Goal: Task Accomplishment & Management: Manage account settings

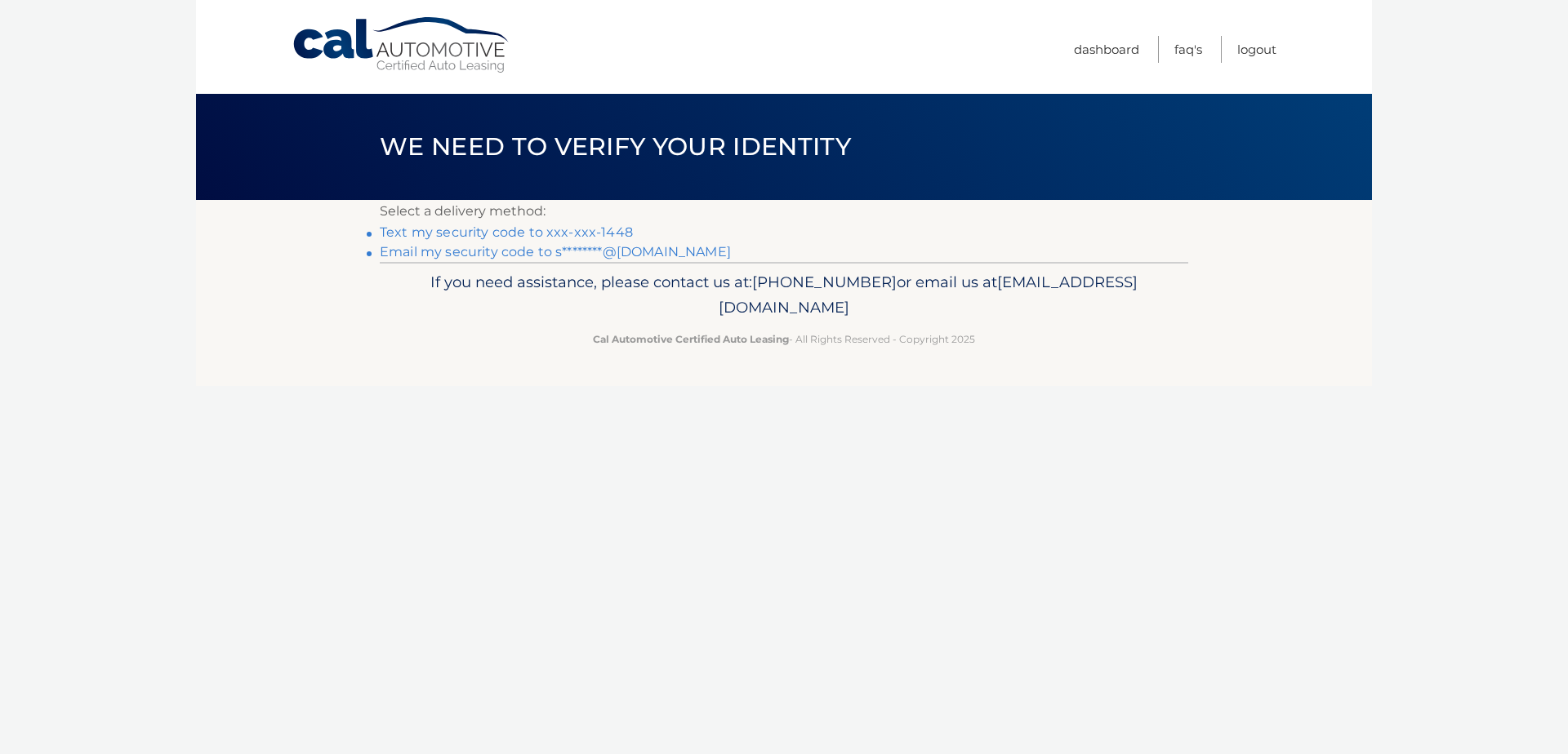
click at [485, 229] on link "Text my security code to xxx-xxx-1448" at bounding box center [505, 232] width 253 height 16
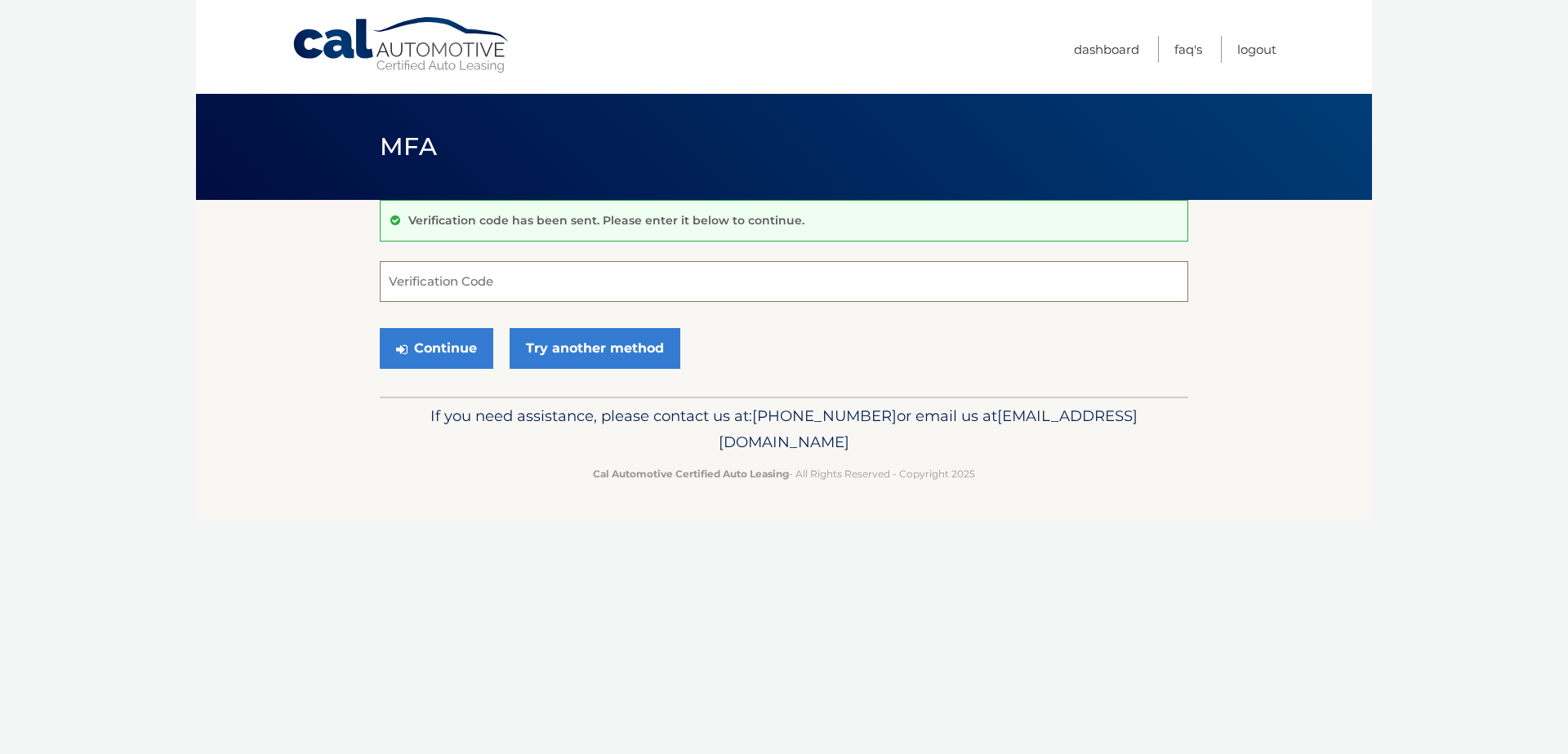
click at [473, 297] on input "Verification Code" at bounding box center [784, 282] width 809 height 41
type input "240384"
click at [443, 342] on button "Continue" at bounding box center [436, 348] width 113 height 41
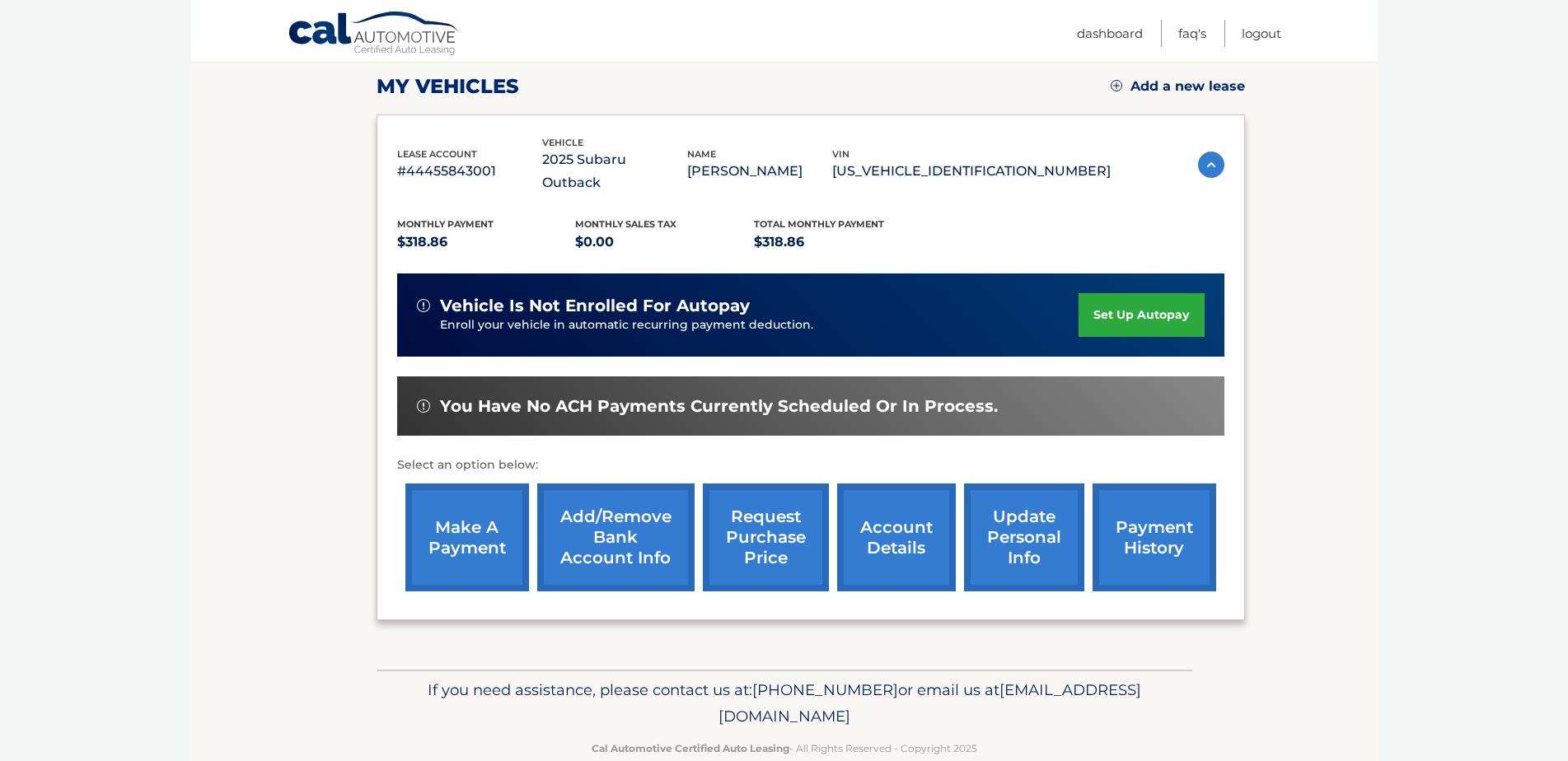
scroll to position [237, 0]
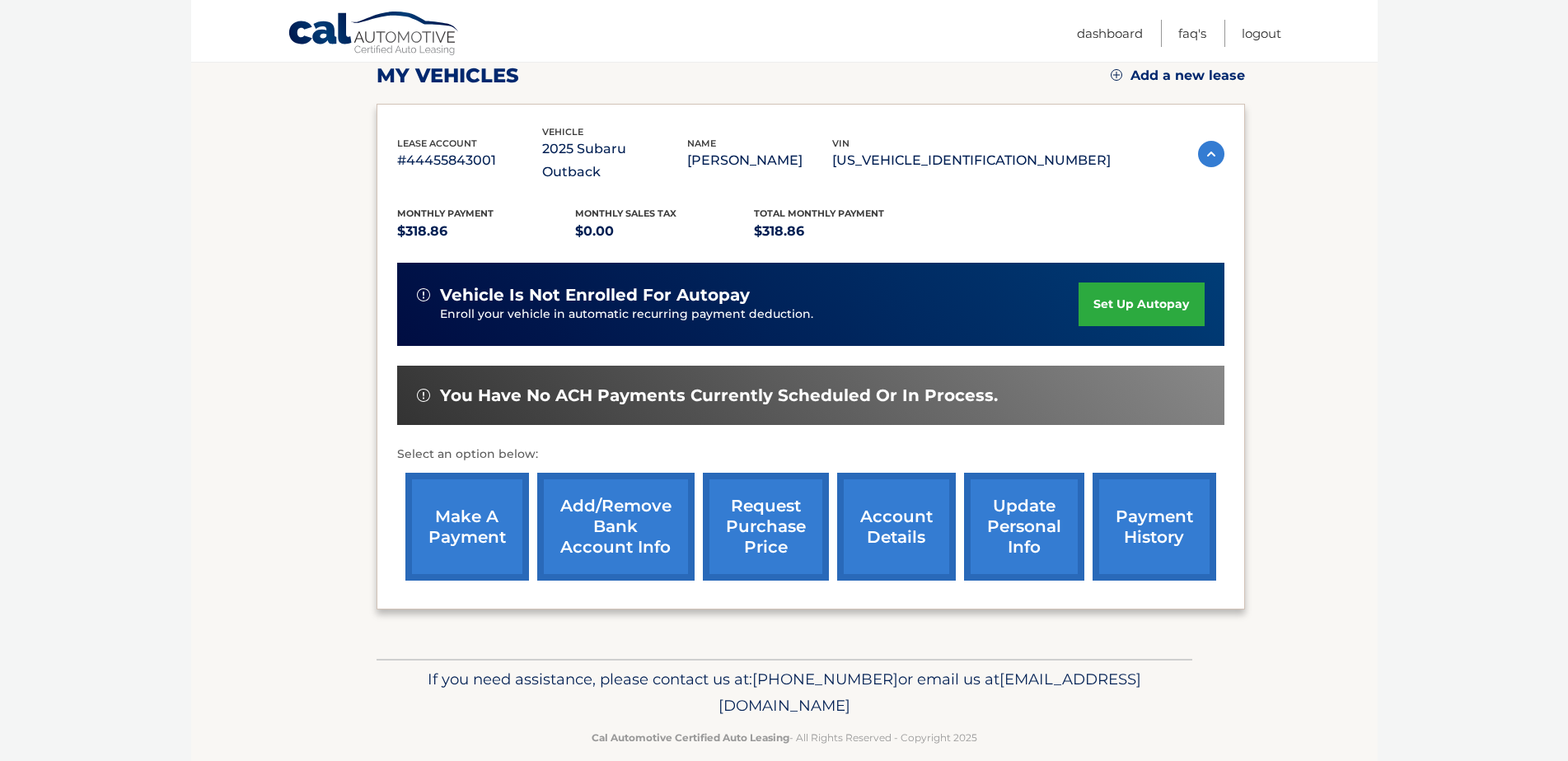
click at [1159, 516] on link "payment history" at bounding box center [1155, 527] width 124 height 108
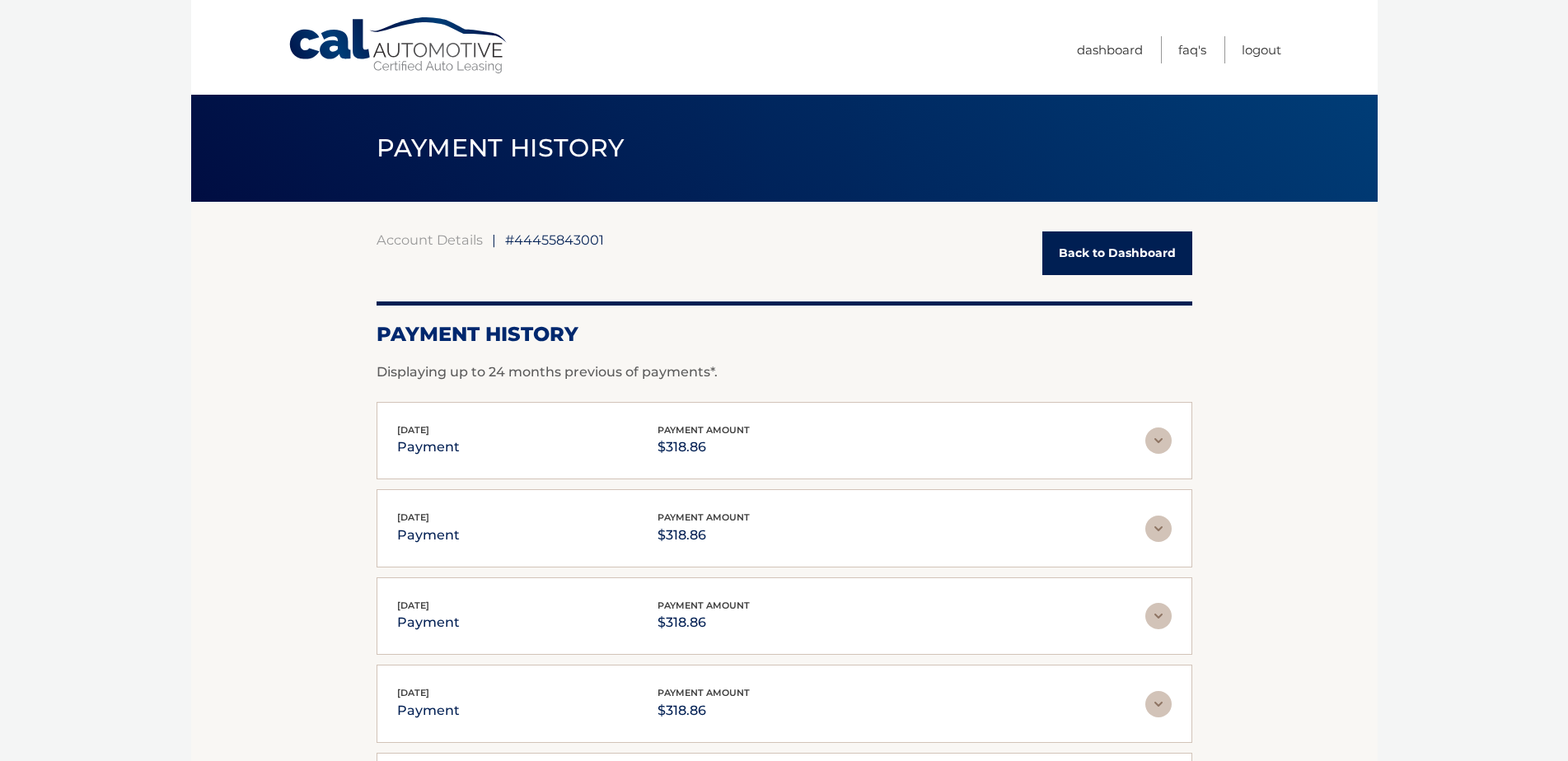
scroll to position [109, 0]
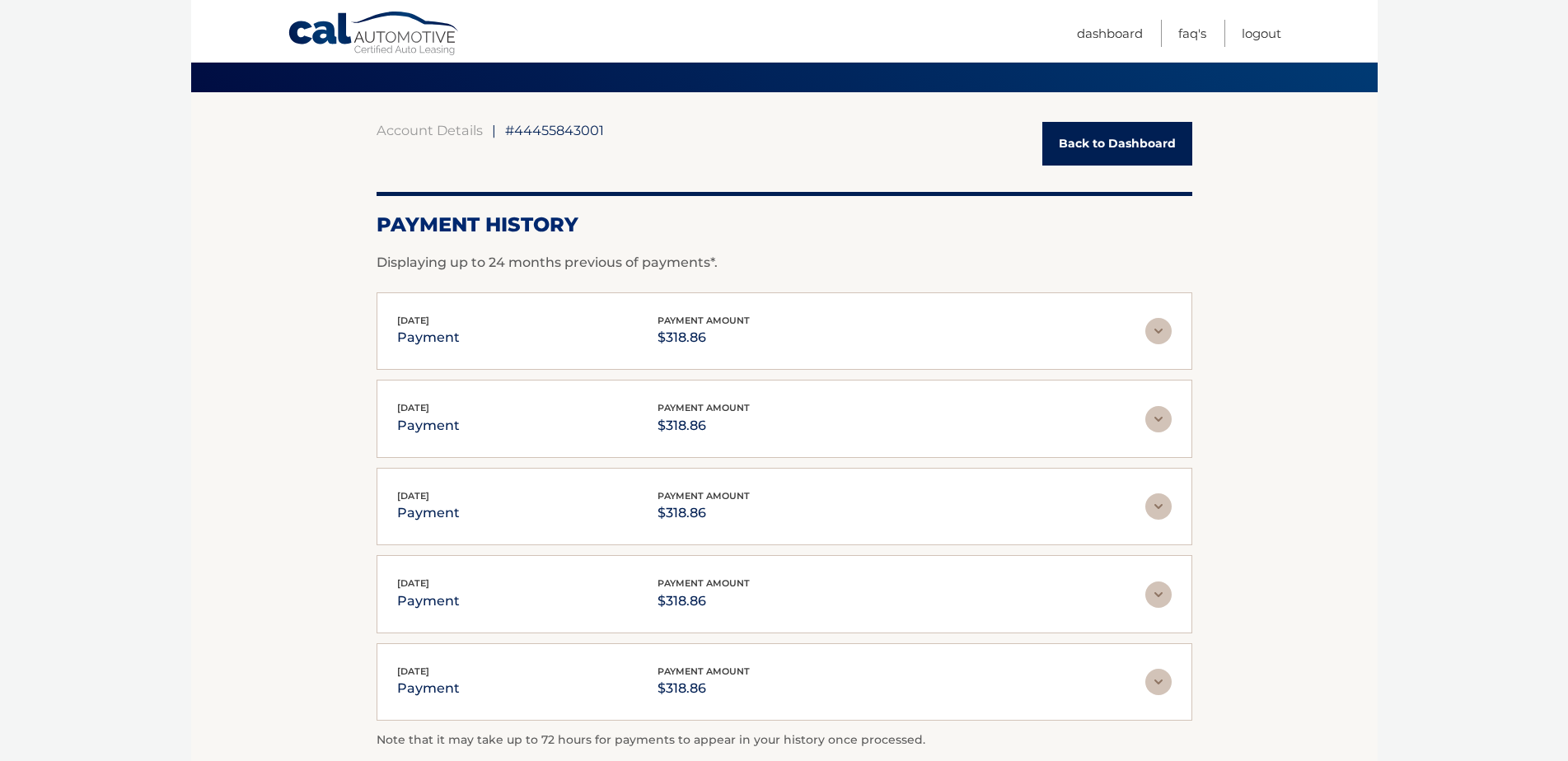
click at [1117, 146] on link "Back to Dashboard" at bounding box center [1117, 144] width 150 height 43
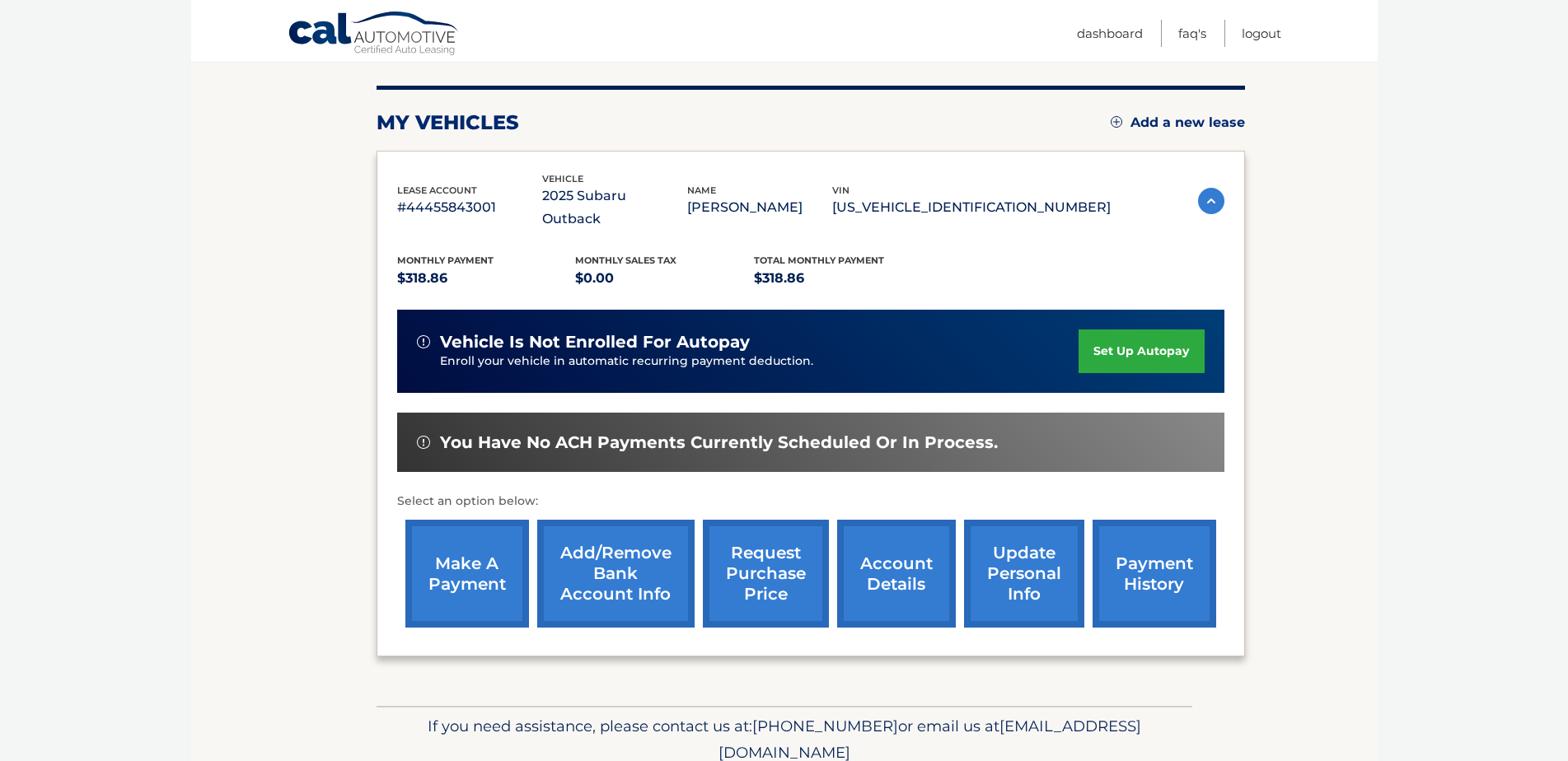
scroll to position [237, 0]
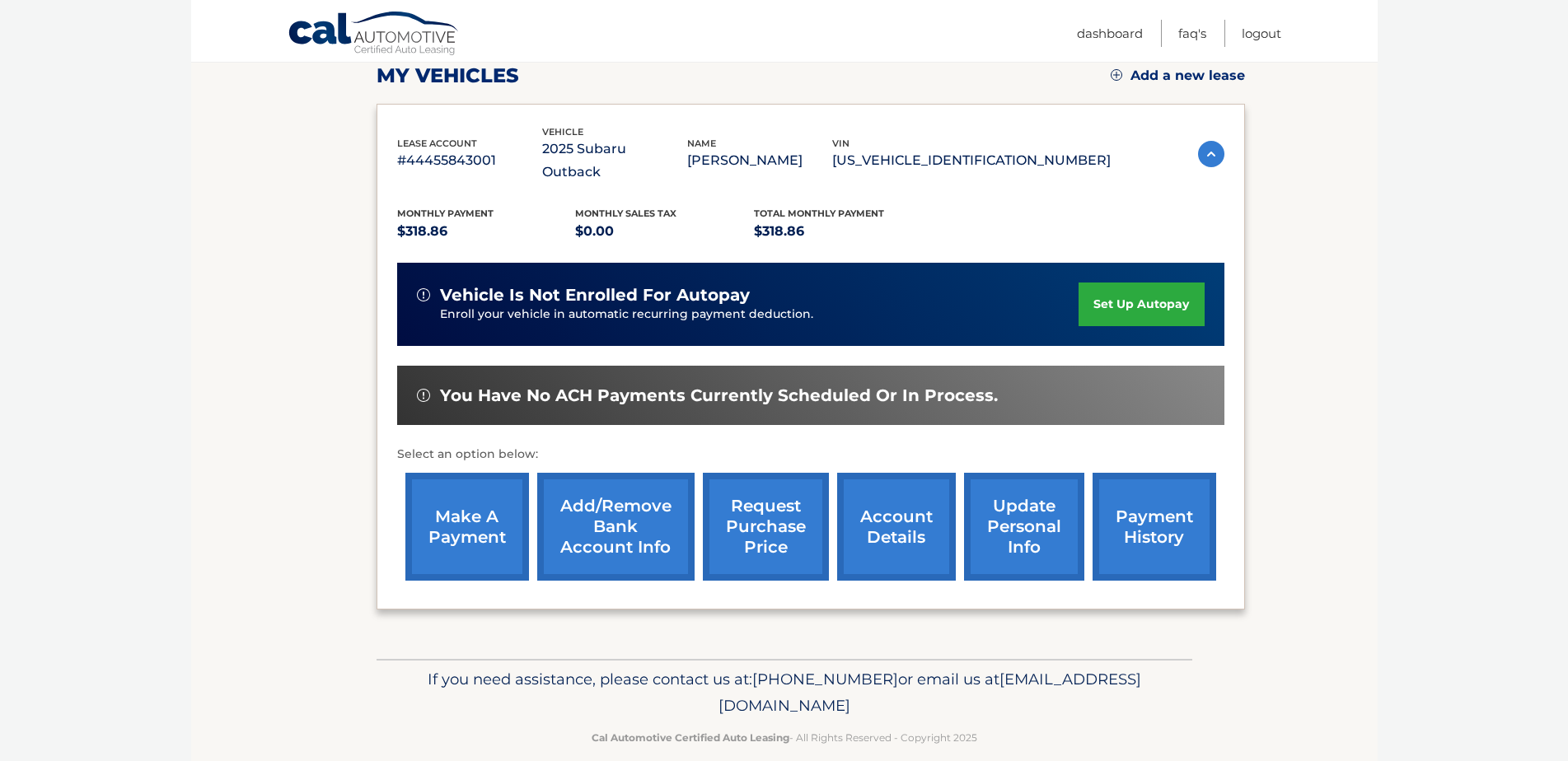
click at [615, 502] on link "Add/Remove bank account info" at bounding box center [616, 527] width 157 height 108
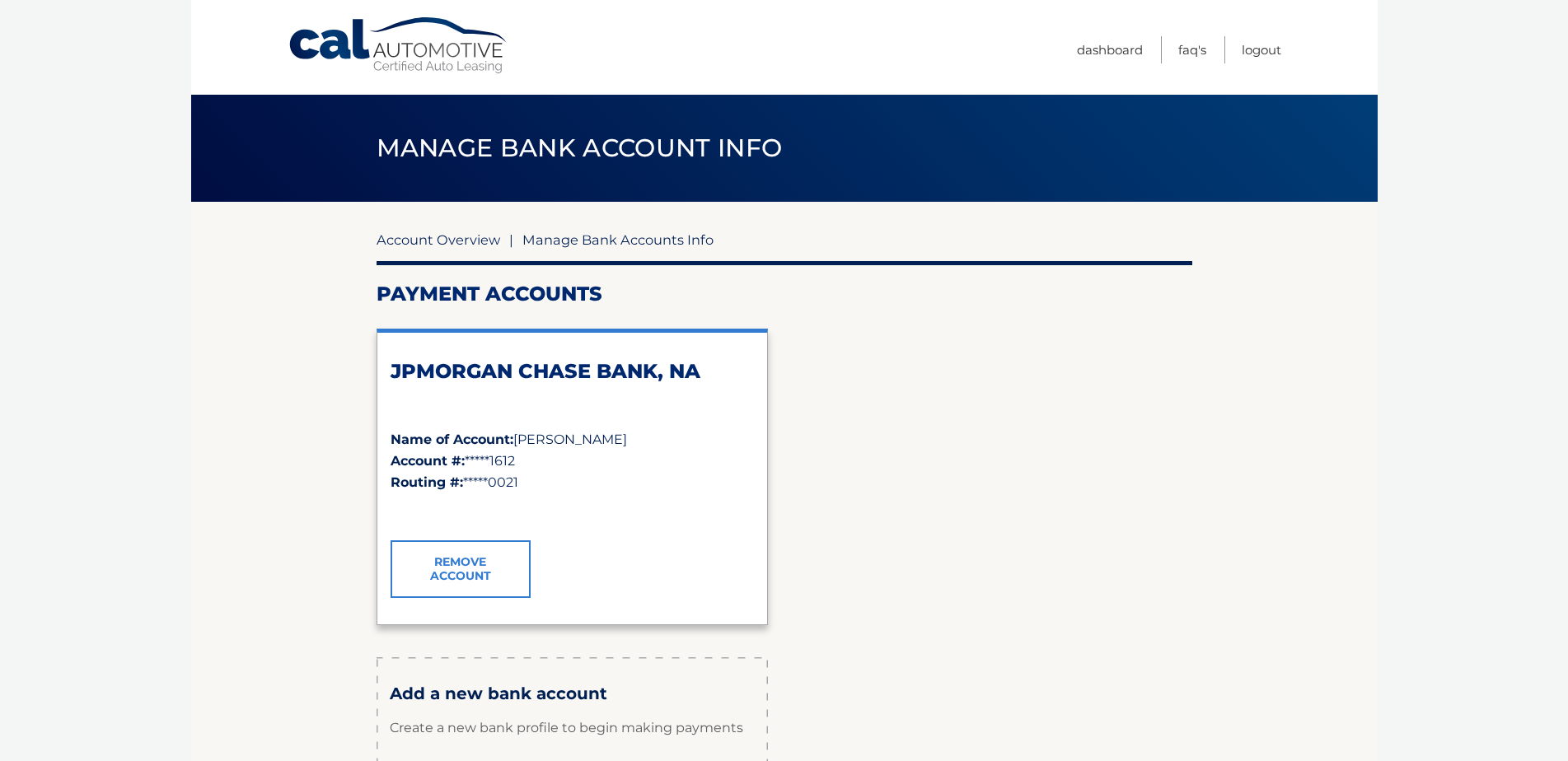
click at [435, 236] on link "Account Overview" at bounding box center [438, 239] width 124 height 17
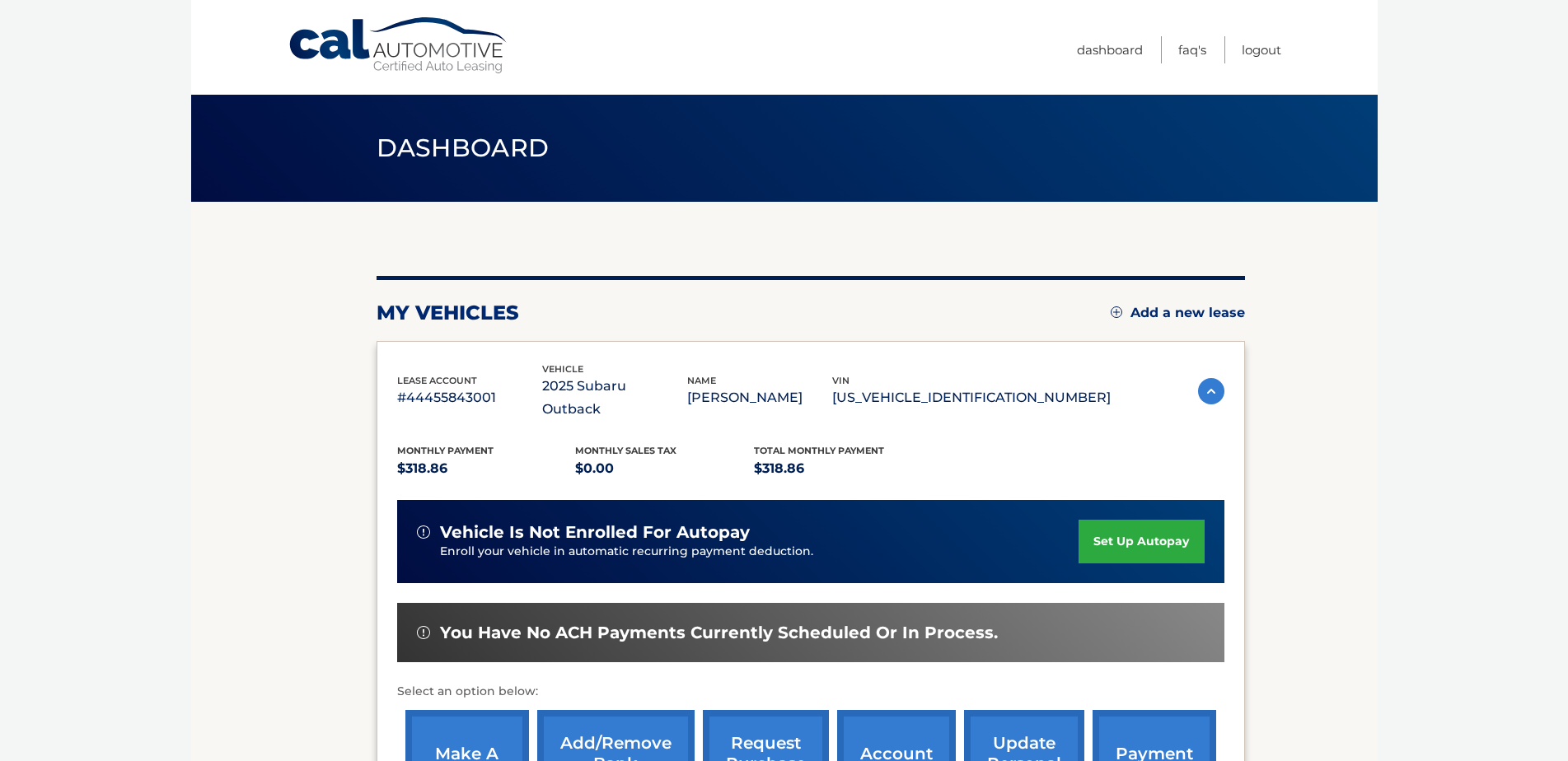
click at [1153, 520] on link "set up autopay" at bounding box center [1141, 541] width 125 height 43
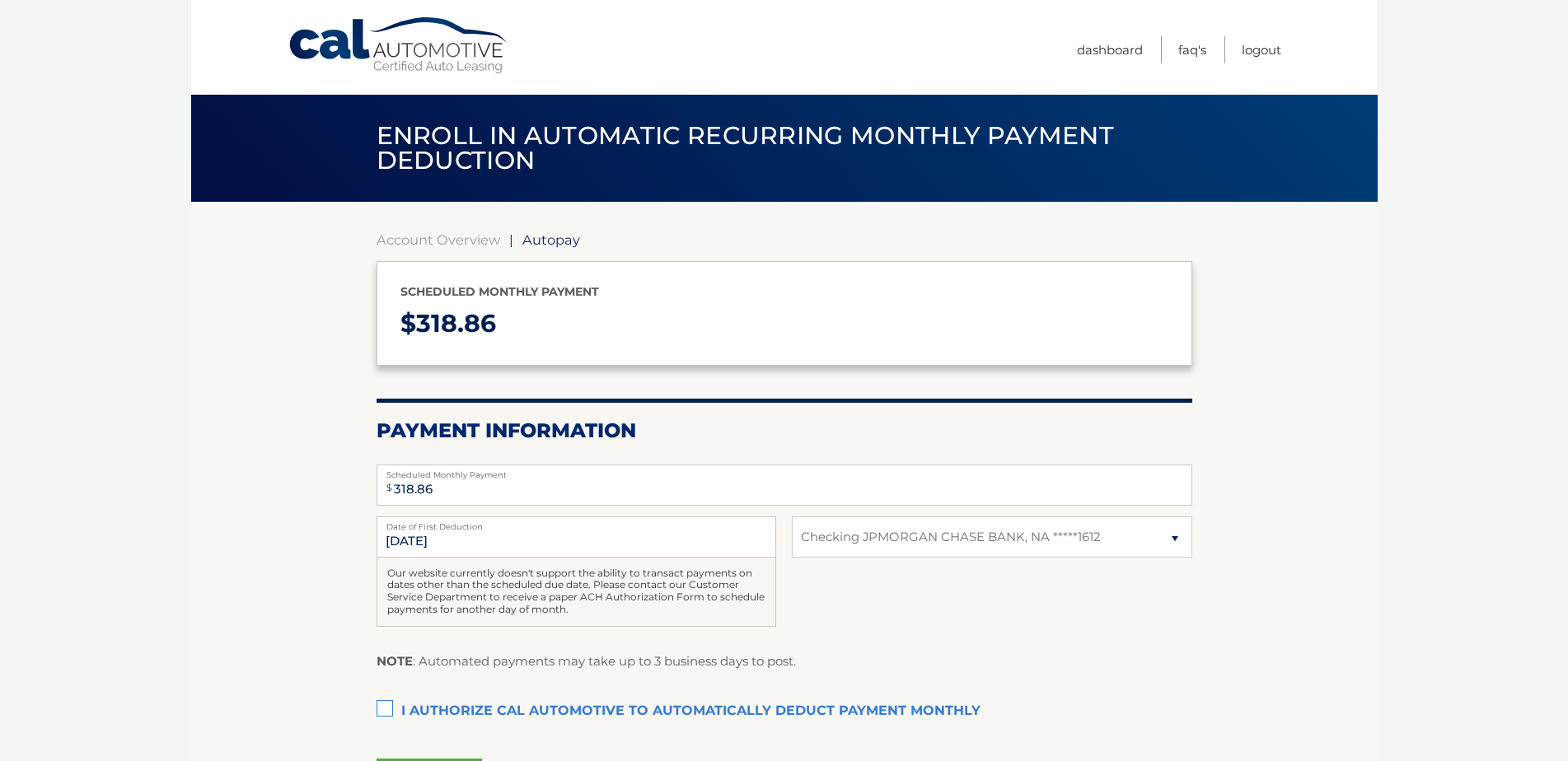
select select "MzAyOWY0ZTQtYzJlZi00MGRhLWI1NTItYzgwOTM2Zjc0NTZl"
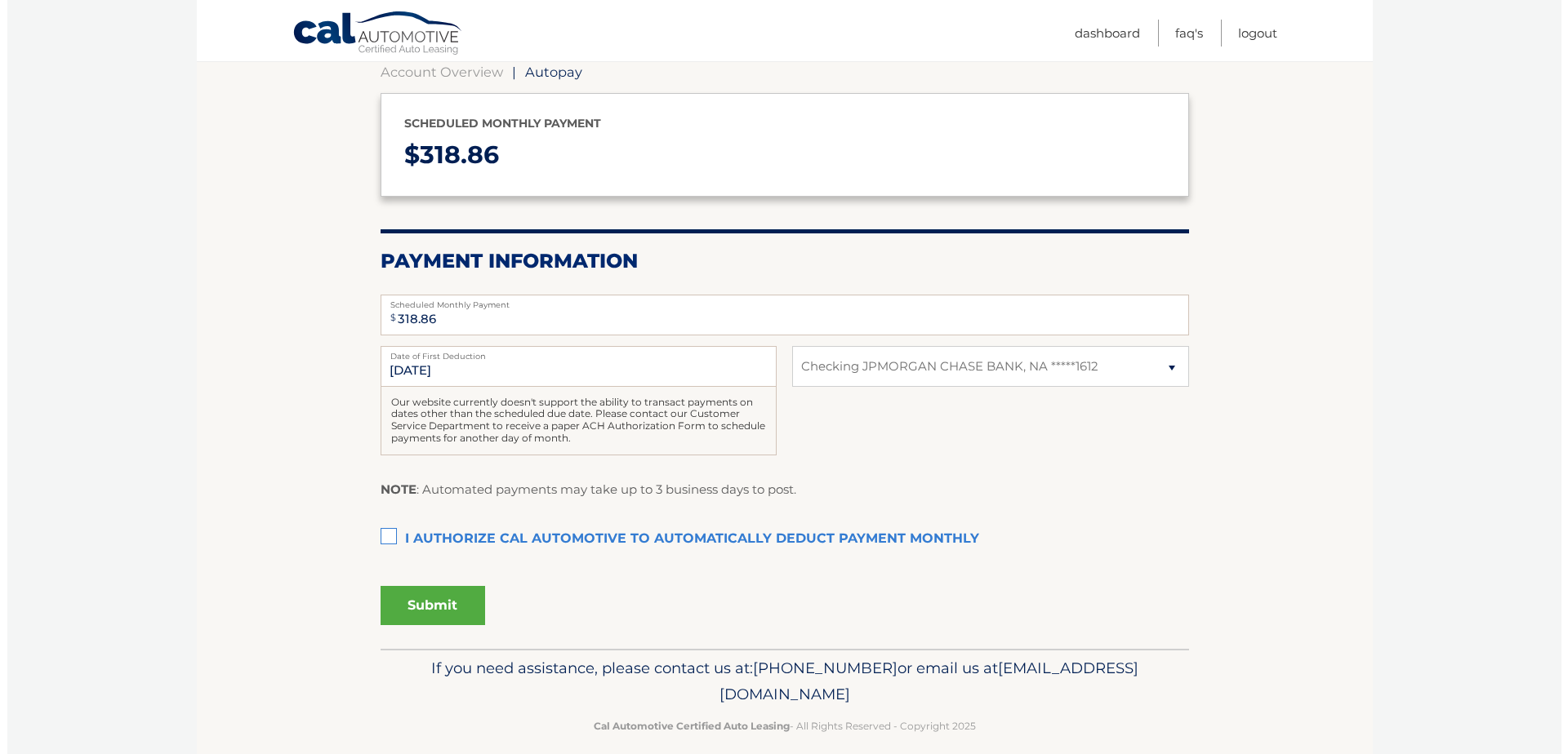
scroll to position [183, 0]
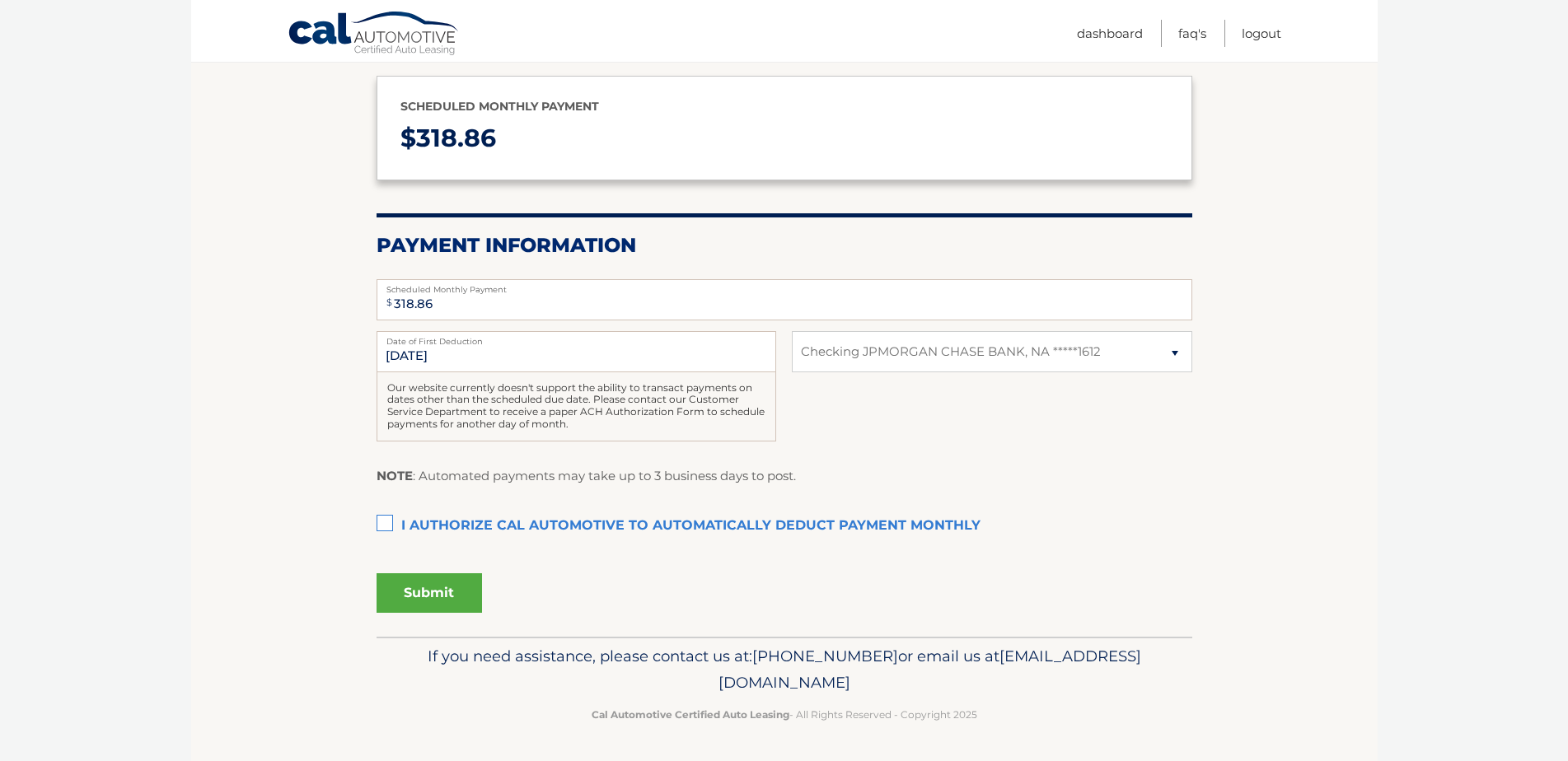
click at [385, 518] on label "I authorize cal automotive to automatically deduct payment monthly This checkbo…" at bounding box center [784, 526] width 816 height 32
click at [0, 0] on input "I authorize cal automotive to automatically deduct payment monthly This checkbo…" at bounding box center [0, 0] width 0 height 0
click at [426, 587] on button "Submit" at bounding box center [428, 593] width 105 height 39
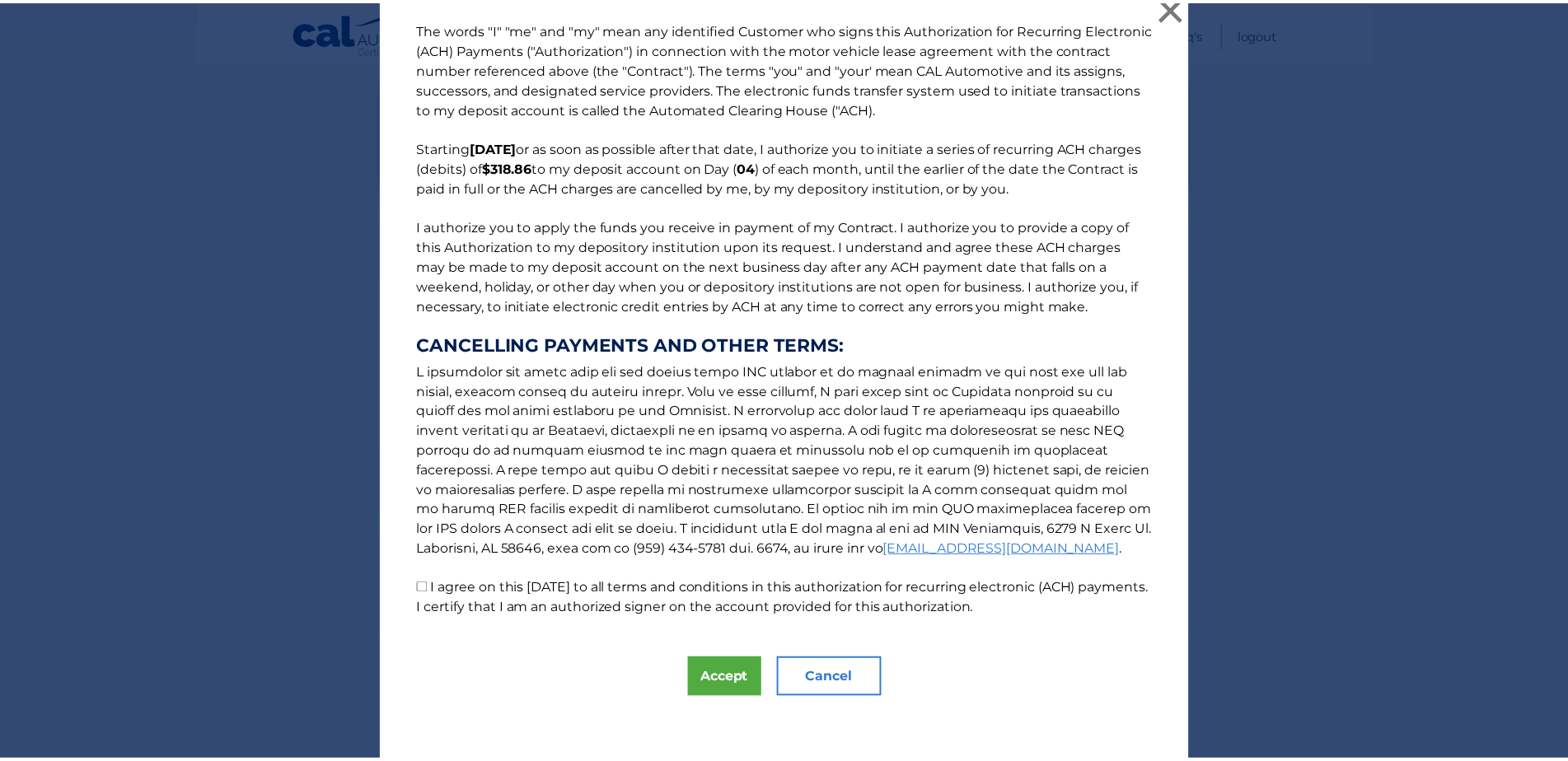
scroll to position [18, 0]
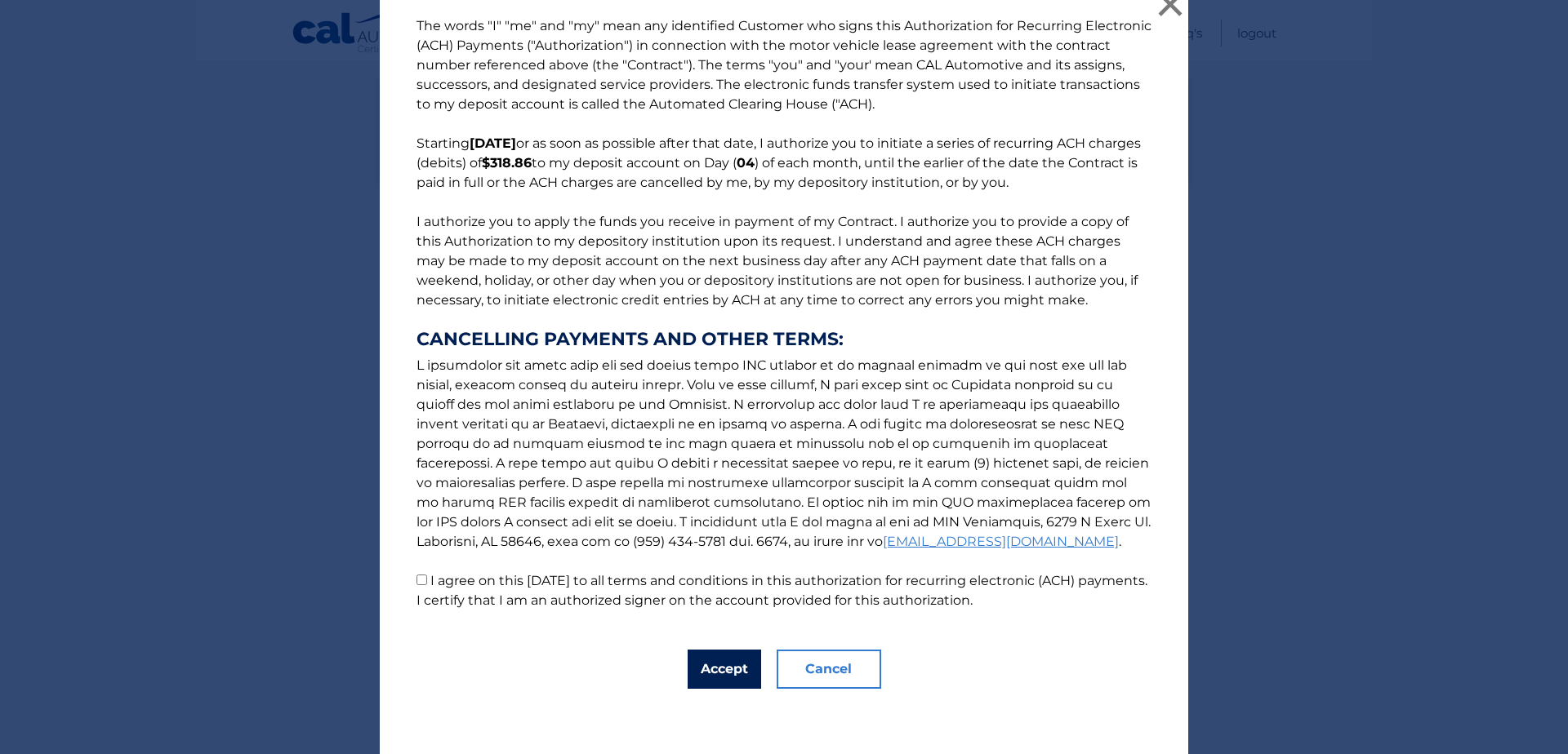
click at [715, 667] on button "Accept" at bounding box center [724, 669] width 73 height 39
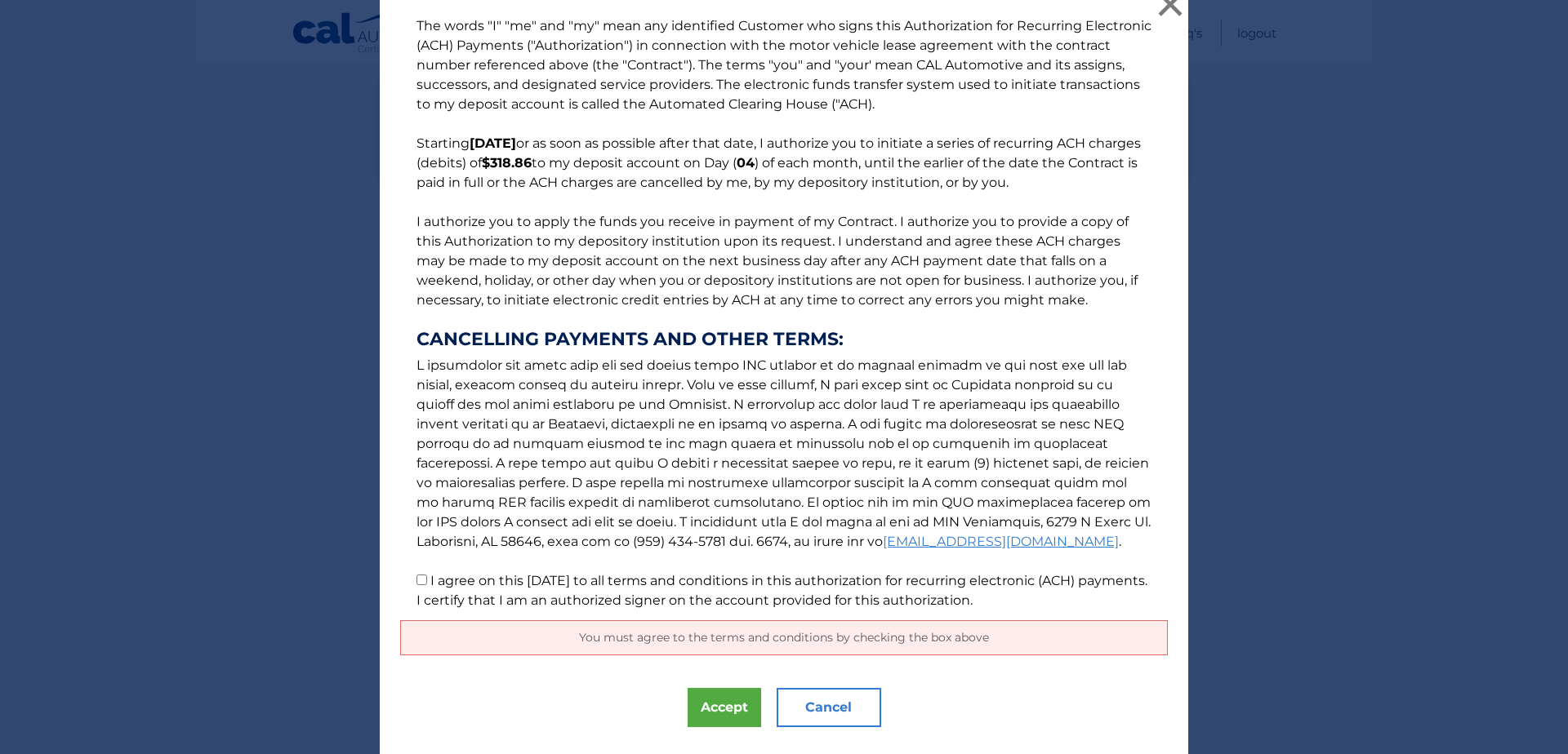
click at [835, 696] on button "Cancel" at bounding box center [828, 708] width 104 height 39
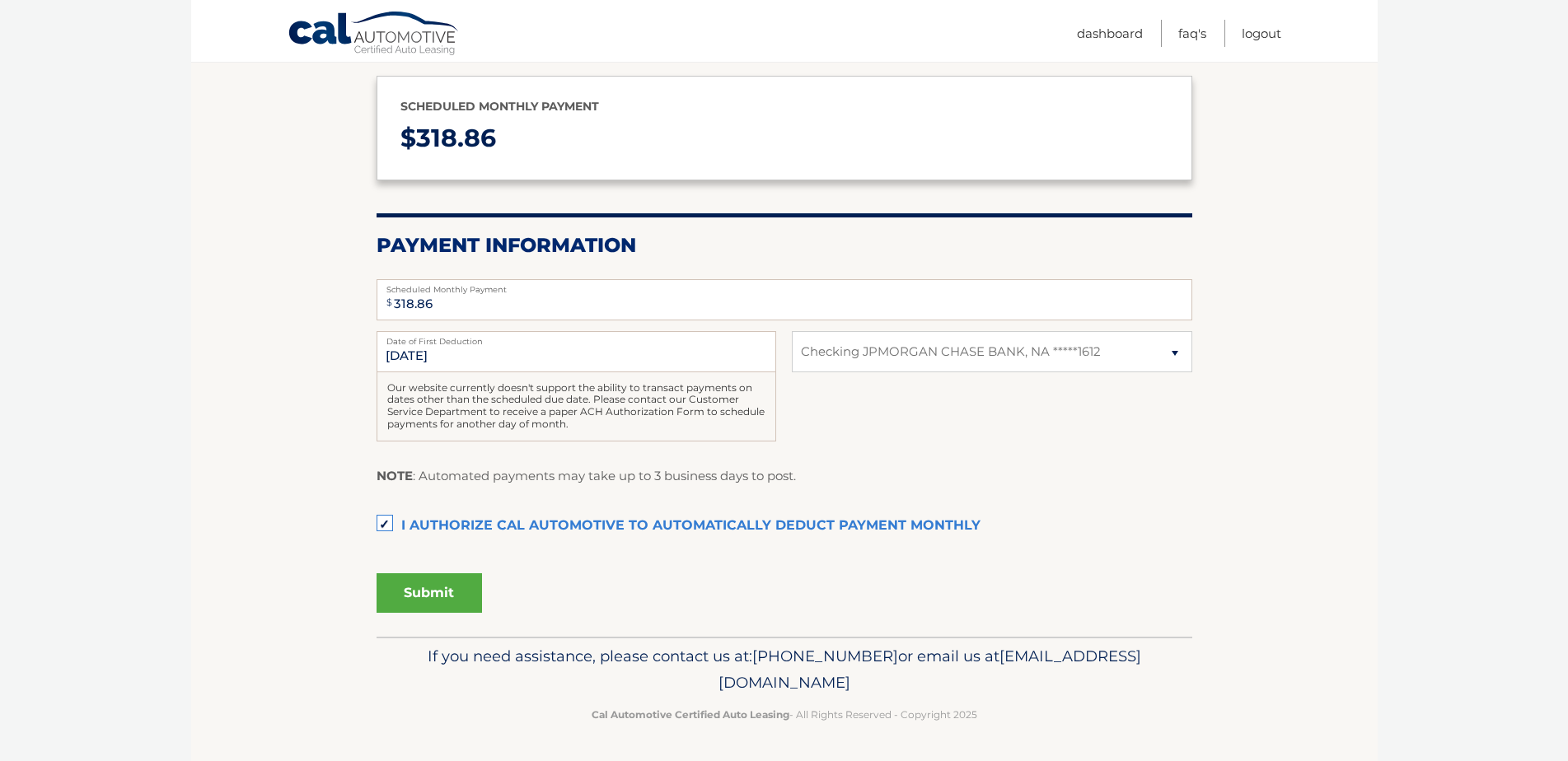
click at [383, 521] on label "I authorize cal automotive to automatically deduct payment monthly This checkbo…" at bounding box center [784, 526] width 816 height 32
click at [0, 0] on input "I authorize cal automotive to automatically deduct payment monthly This checkbo…" at bounding box center [0, 0] width 0 height 0
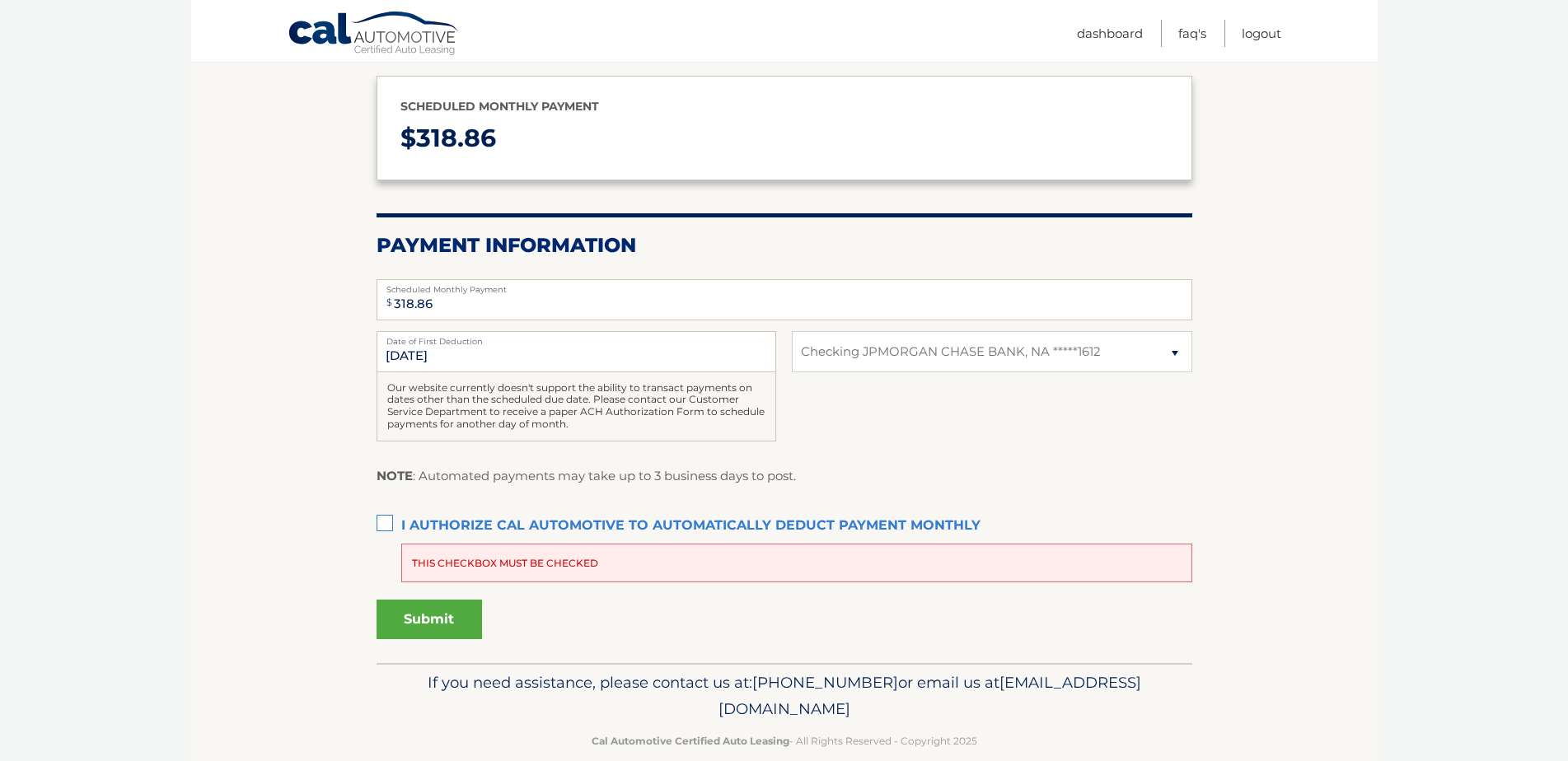
scroll to position [0, 0]
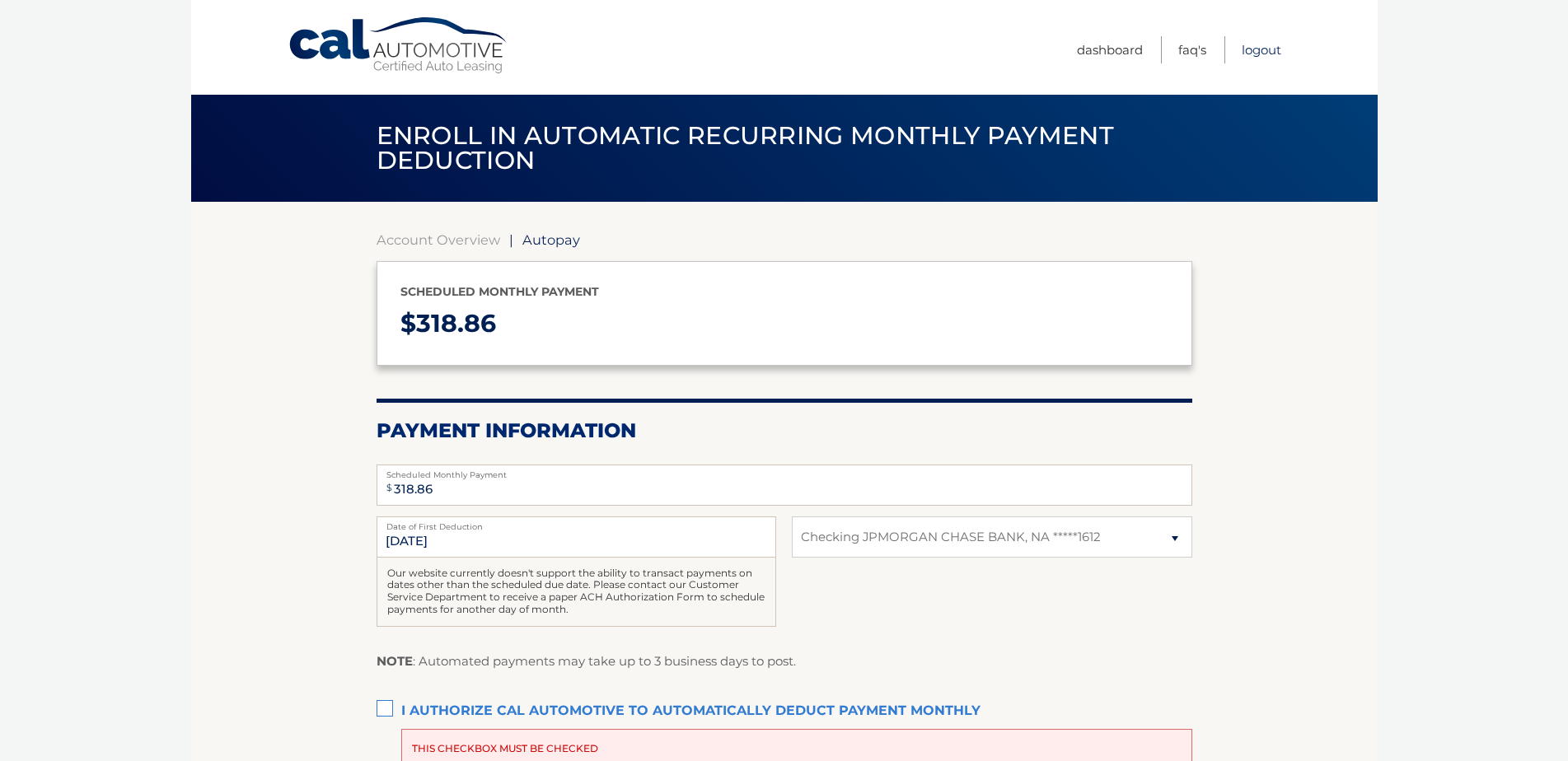
click at [1250, 51] on link "Logout" at bounding box center [1261, 50] width 39 height 28
